Goal: Information Seeking & Learning: Learn about a topic

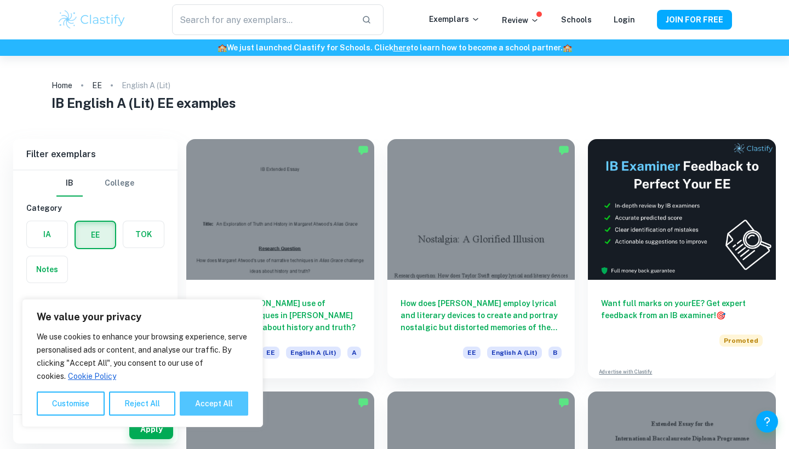
click at [208, 409] on button "Accept All" at bounding box center [214, 404] width 68 height 24
checkbox input "true"
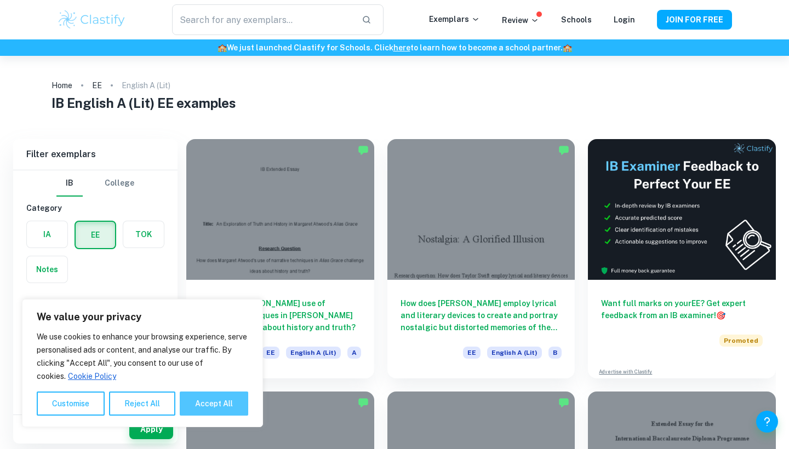
checkbox input "true"
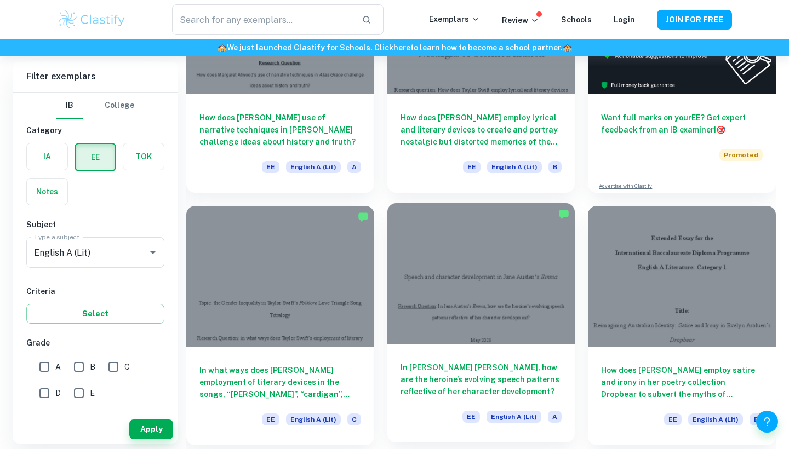
scroll to position [206, 0]
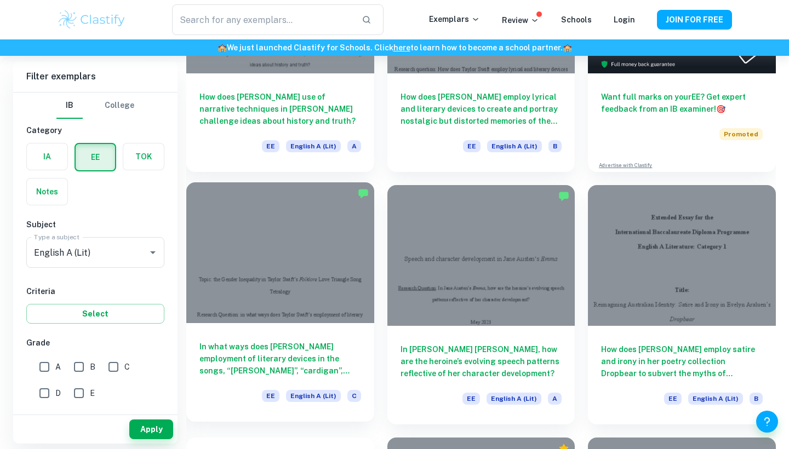
click at [330, 244] on div at bounding box center [280, 252] width 188 height 141
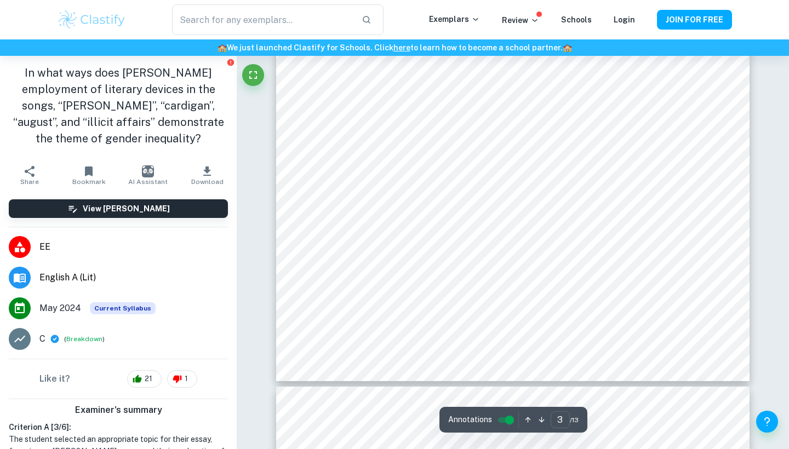
scroll to position [1692, 0]
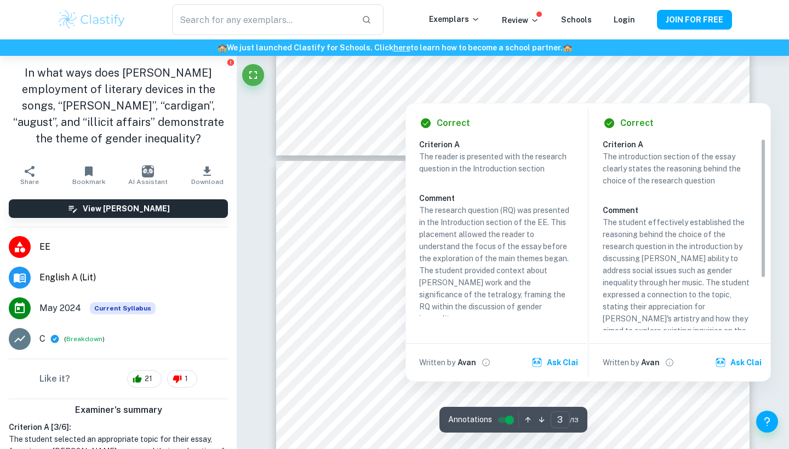
type input "4"
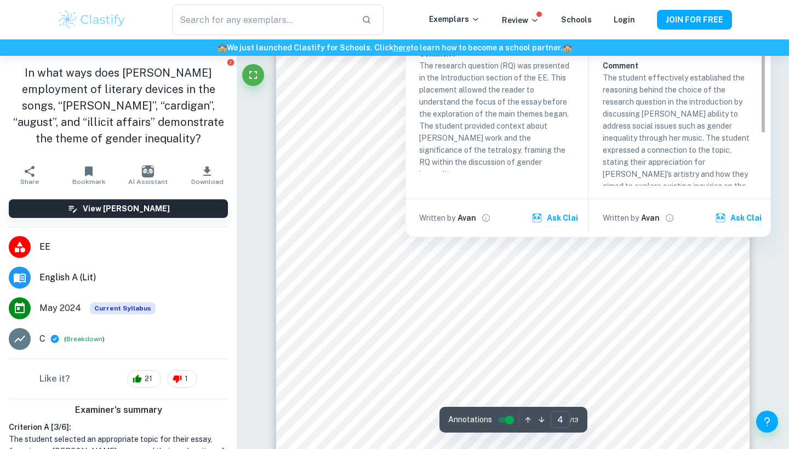
scroll to position [2058, 0]
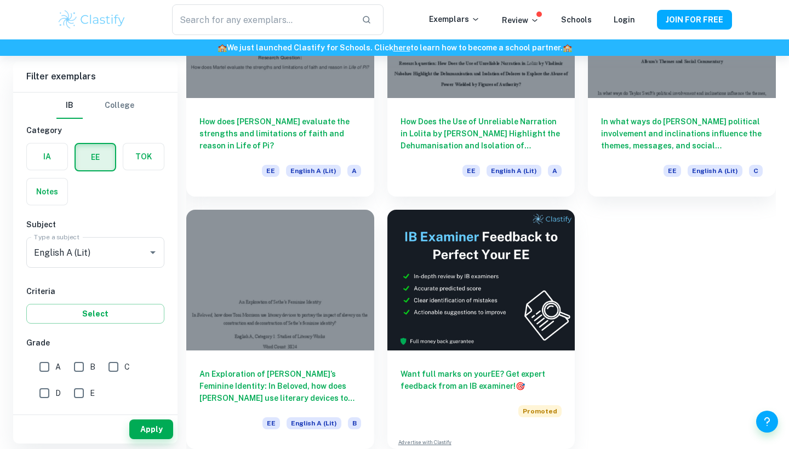
scroll to position [2706, 0]
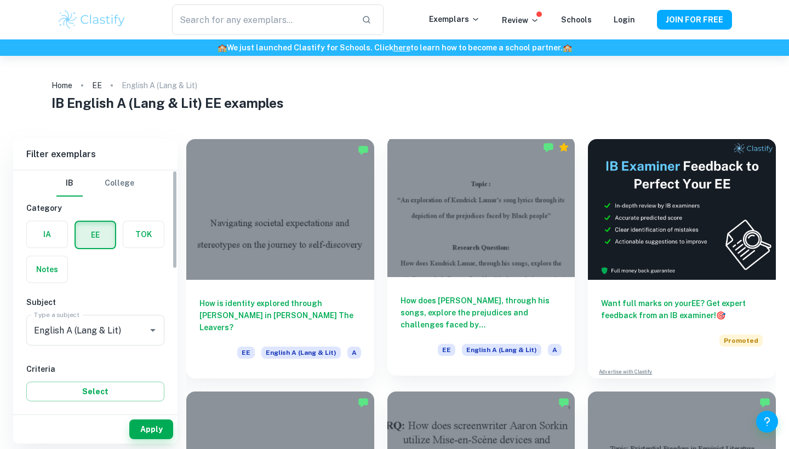
click at [484, 191] on div at bounding box center [481, 206] width 188 height 141
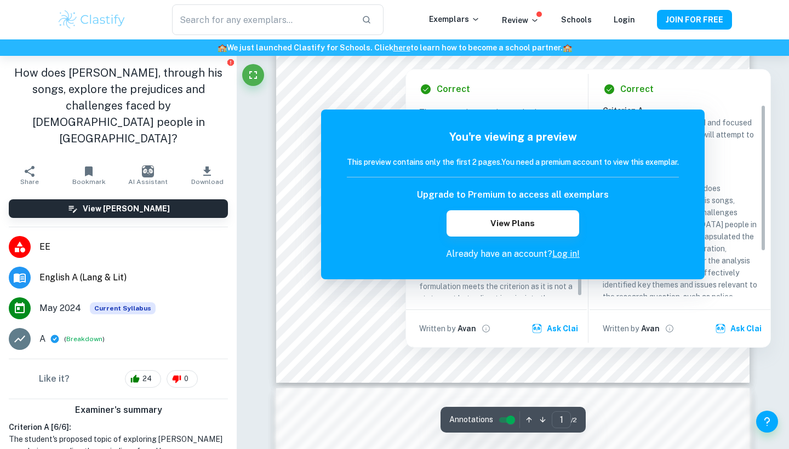
scroll to position [298, 0]
click at [629, 81] on h6 "Correct" at bounding box center [636, 87] width 33 height 13
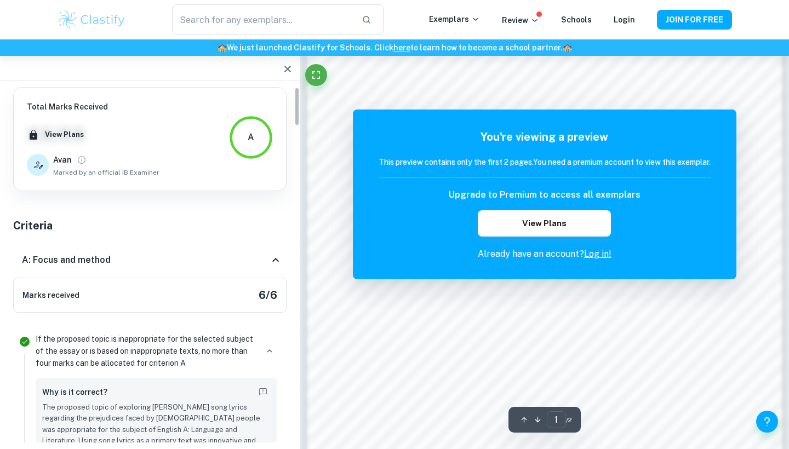
scroll to position [830, 0]
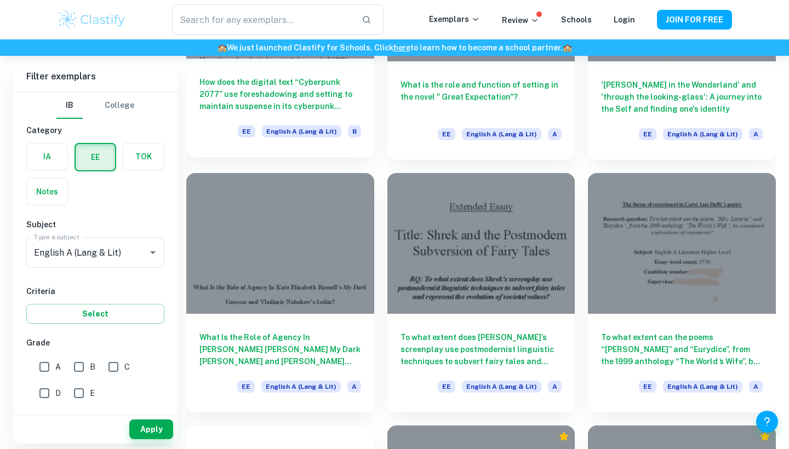
scroll to position [9311, 0]
